Goal: Information Seeking & Learning: Find specific page/section

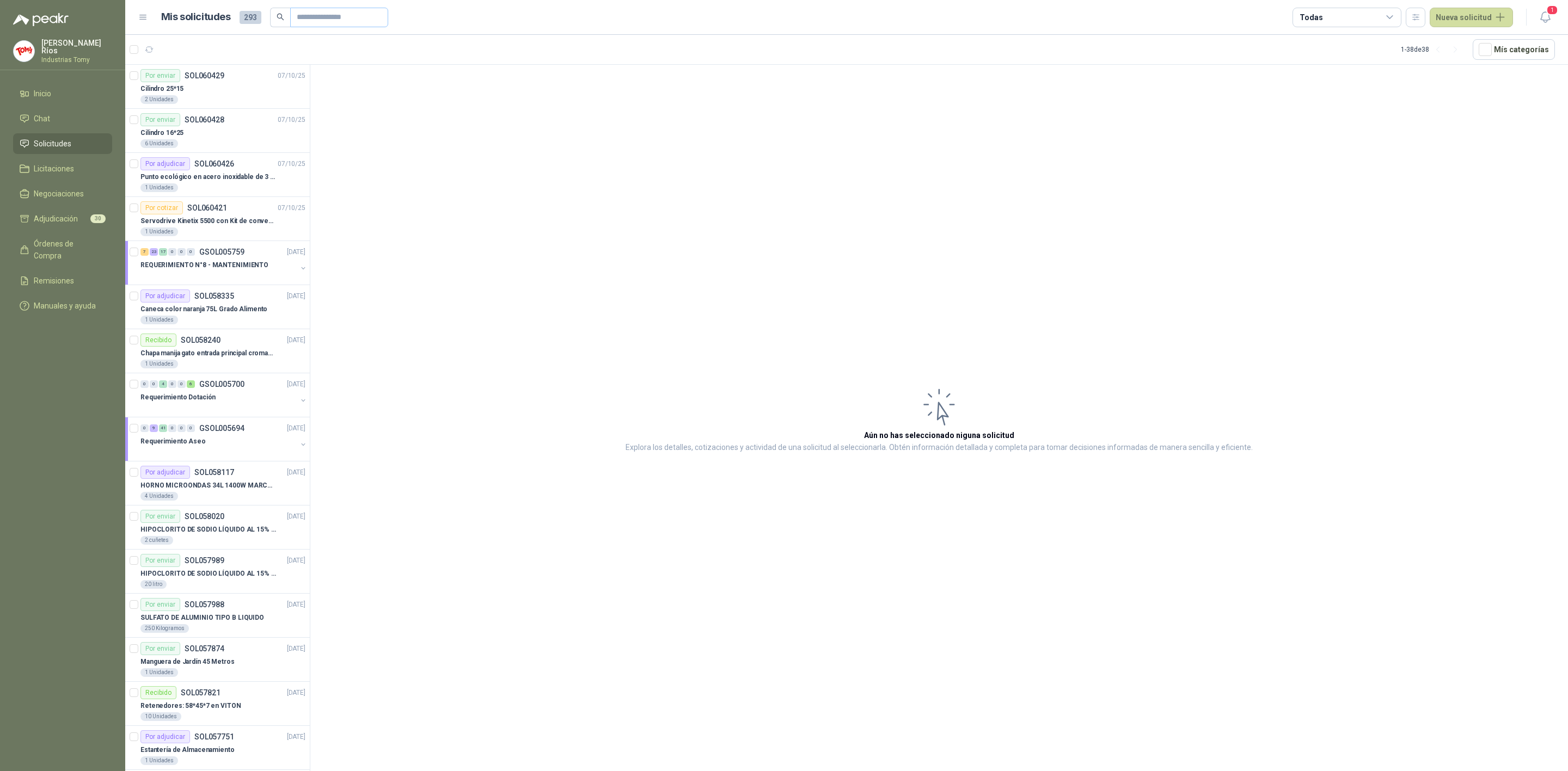
click at [317, 9] on span at bounding box center [340, 17] width 98 height 20
click at [317, 10] on input "text" at bounding box center [335, 17] width 76 height 18
type input "*****"
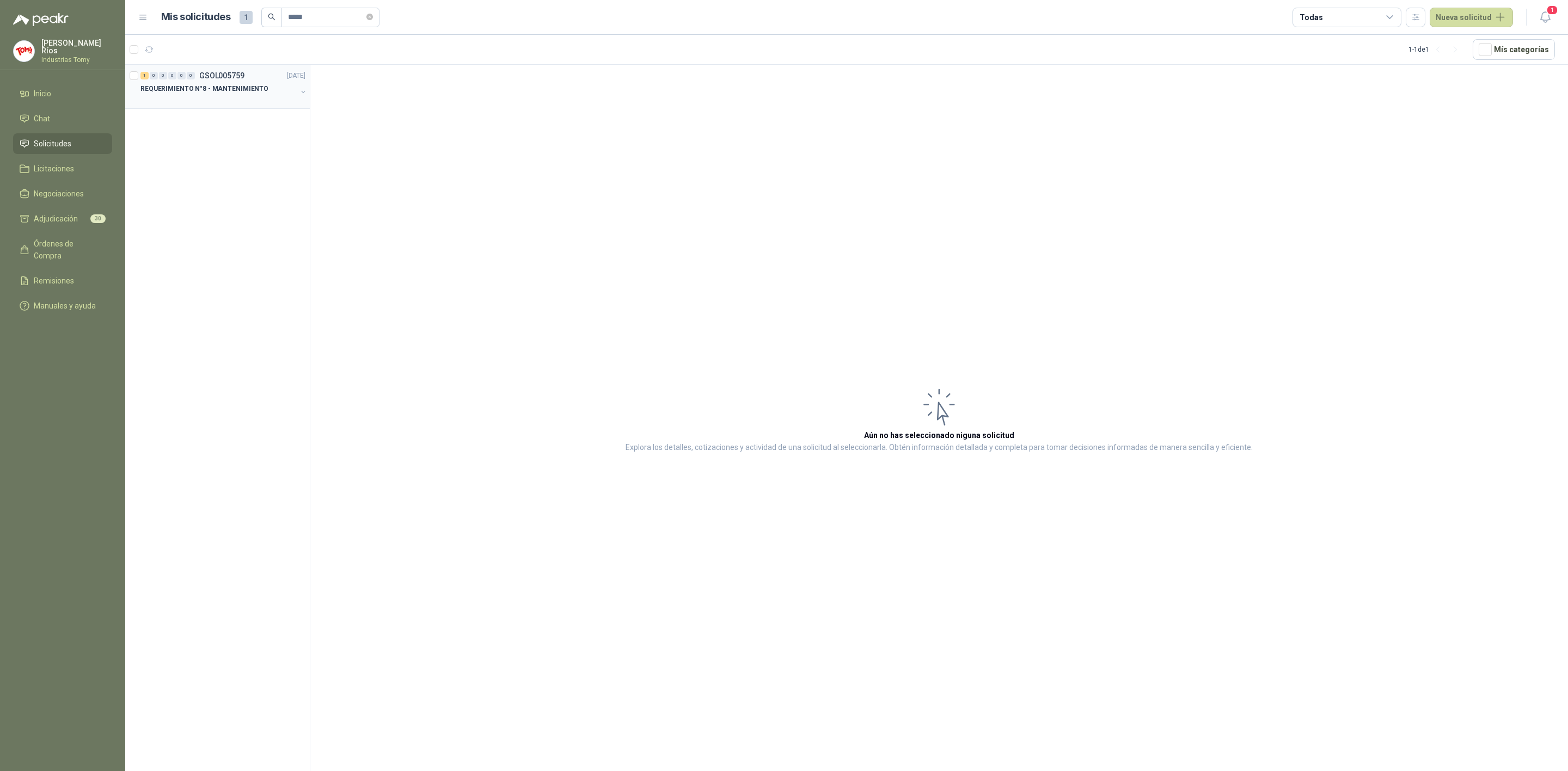
click at [224, 87] on p "REQUERIMIENTO N°8 - MANTENIMIENTO" at bounding box center [204, 88] width 127 height 10
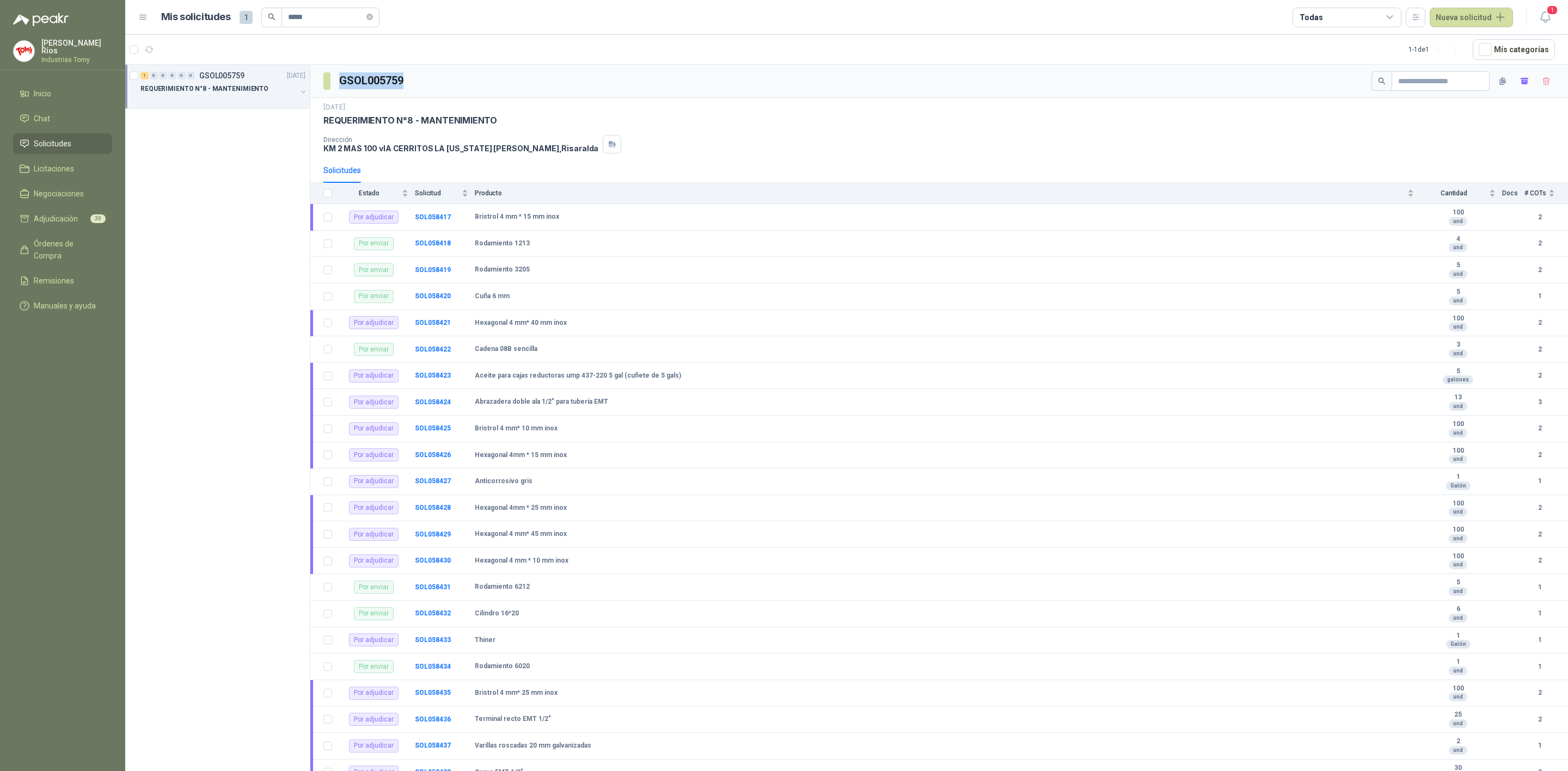
drag, startPoint x: 335, startPoint y: 77, endPoint x: 444, endPoint y: 73, distance: 109.1
click at [444, 73] on div "GSOL005759" at bounding box center [939, 81] width 1257 height 33
copy h3 "GSOL005759"
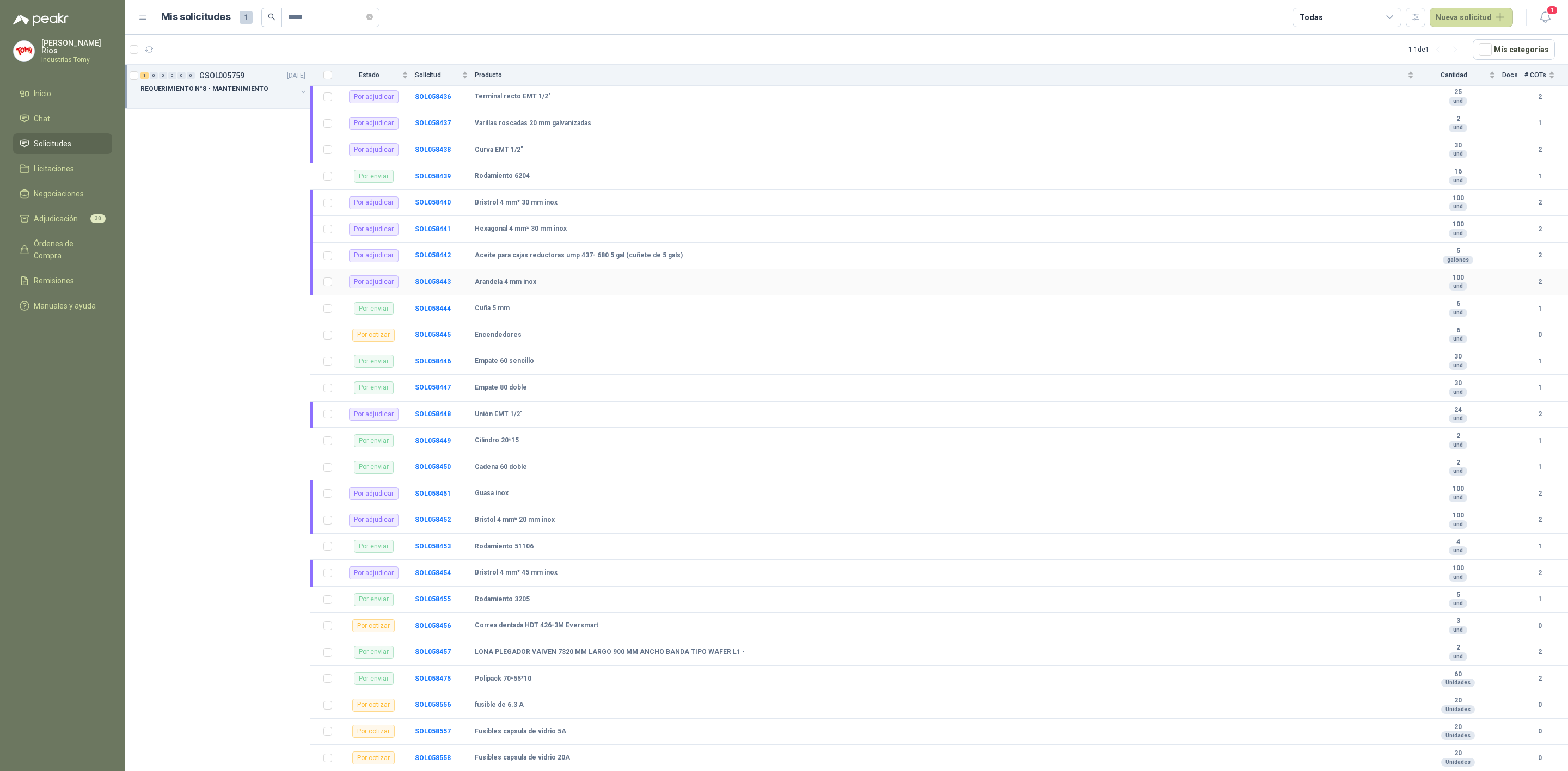
scroll to position [744, 0]
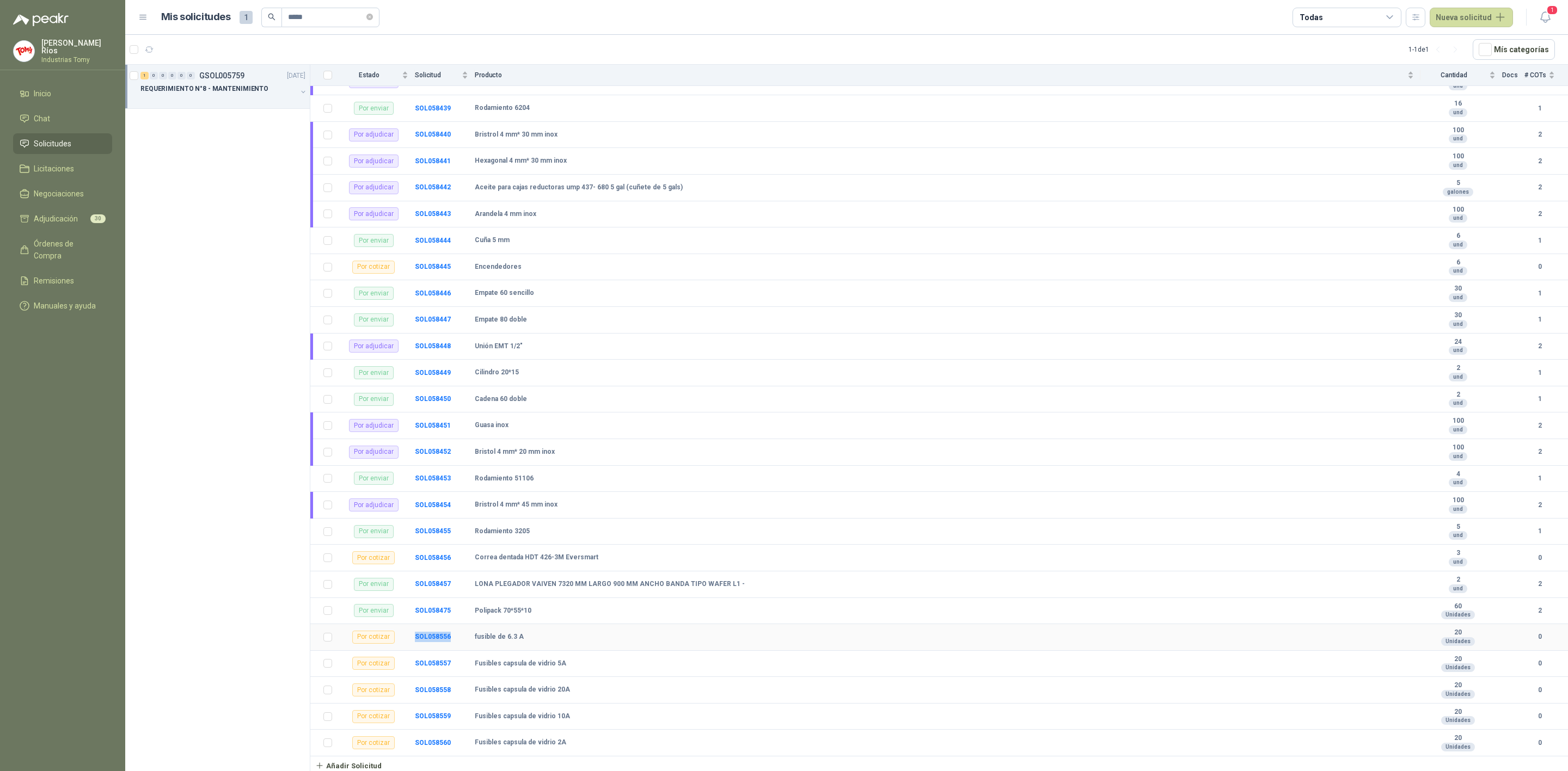
drag, startPoint x: 453, startPoint y: 632, endPoint x: 408, endPoint y: 638, distance: 45.4
click at [408, 638] on tr "Por cotizar SOL058556 fusible de 6.3 A 20 Unidades 0" at bounding box center [939, 637] width 1257 height 26
click at [489, 659] on b "Fusibles capsula de vidrio 5A" at bounding box center [520, 664] width 91 height 9
click at [489, 633] on b "fusible de 6.3 A" at bounding box center [499, 637] width 49 height 9
click at [488, 667] on td "Fusibles capsula de vidrio 5A" at bounding box center [947, 664] width 945 height 26
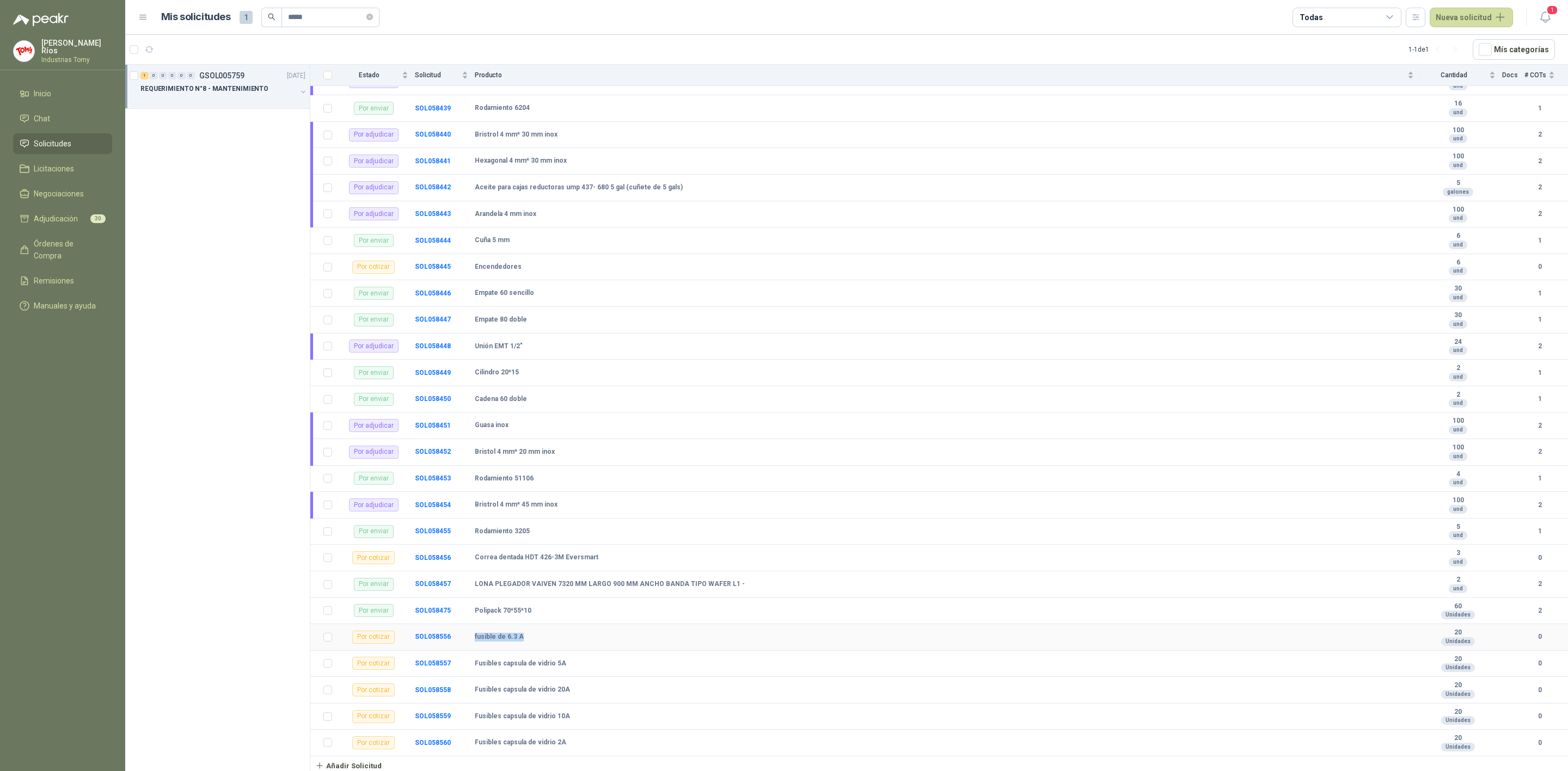
drag, startPoint x: 474, startPoint y: 633, endPoint x: 533, endPoint y: 636, distance: 59.1
click at [529, 635] on tr "Por cotizar SOL058556 fusible de 6.3 A 20 Unidades 0" at bounding box center [939, 637] width 1257 height 26
drag, startPoint x: 492, startPoint y: 656, endPoint x: 566, endPoint y: 667, distance: 74.8
click at [577, 661] on div "Fusibles capsula de vidrio 5A" at bounding box center [943, 664] width 939 height 9
drag, startPoint x: 492, startPoint y: 689, endPoint x: 553, endPoint y: 694, distance: 61.2
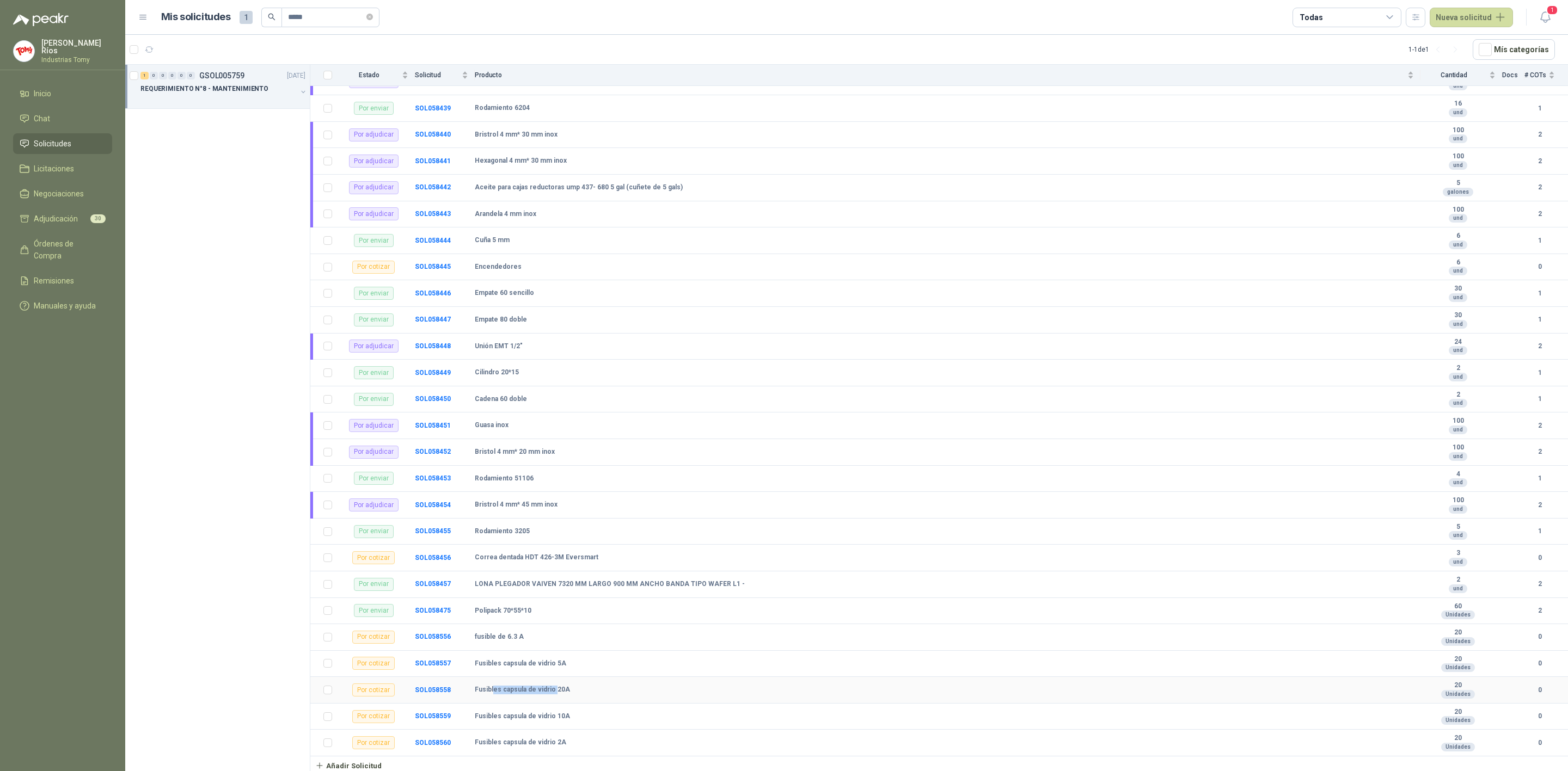
click at [553, 694] on td "Fusibles capsula de vidrio 20A" at bounding box center [947, 690] width 945 height 26
drag, startPoint x: 557, startPoint y: 694, endPoint x: 581, endPoint y: 693, distance: 24.0
click at [560, 694] on td "Fusibles capsula de vidrio 20A" at bounding box center [947, 690] width 945 height 26
drag, startPoint x: 546, startPoint y: 685, endPoint x: 475, endPoint y: 687, distance: 71.0
click at [475, 687] on div "Fusibles capsula de vidrio 20A" at bounding box center [943, 690] width 939 height 9
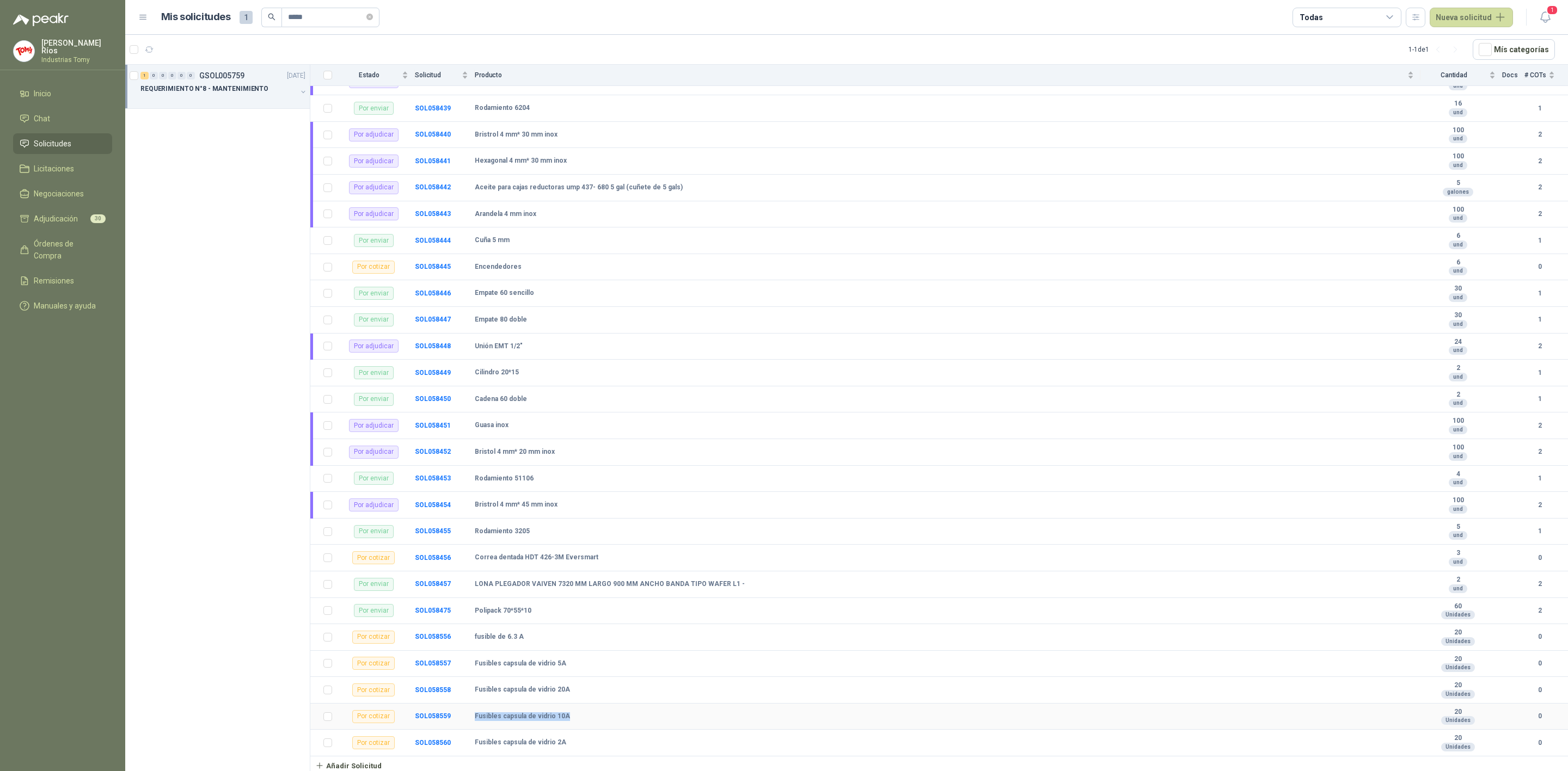
drag, startPoint x: 474, startPoint y: 715, endPoint x: 575, endPoint y: 718, distance: 101.0
click at [574, 719] on td "Fusibles capsula de vidrio 10A" at bounding box center [947, 716] width 945 height 26
